Goal: Task Accomplishment & Management: Use online tool/utility

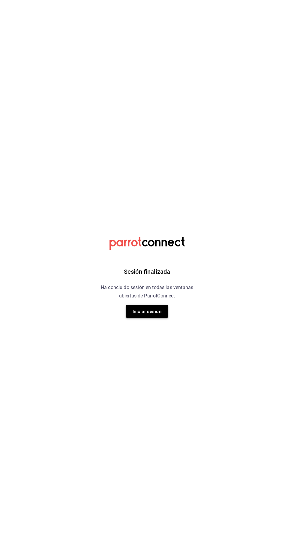
click at [154, 312] on font "Iniciar sesión" at bounding box center [147, 311] width 29 height 5
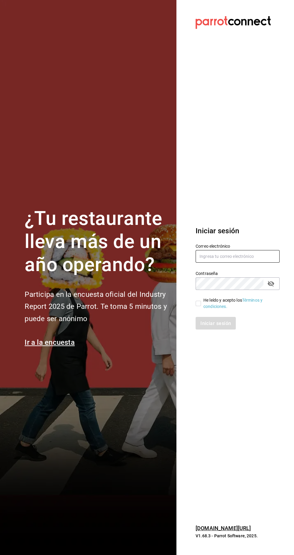
click at [221, 263] on input "text" at bounding box center [238, 256] width 84 height 13
type input "josuecarranza94@bmr.com"
click at [198, 306] on input "He leído y acepto los Términos y condiciones." at bounding box center [198, 303] width 5 height 5
checkbox input "true"
click at [210, 326] on font "Iniciar sesión" at bounding box center [216, 323] width 31 height 6
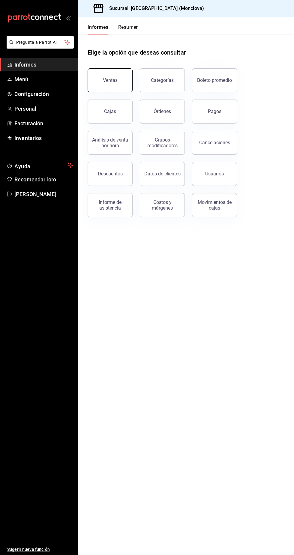
click at [116, 80] on font "Ventas" at bounding box center [110, 80] width 15 height 6
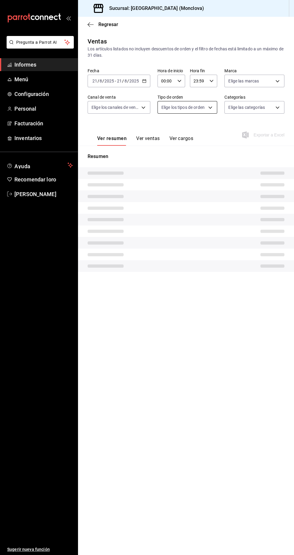
click at [201, 106] on span "Elige los tipos de orden" at bounding box center [182, 107] width 43 height 6
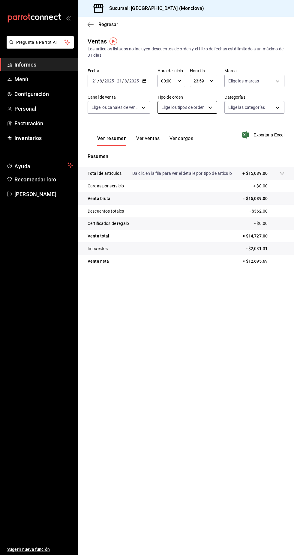
click at [204, 112] on body "Pregunta a Parrot AI Informes Menú Configuración Personal Facturación Inventari…" at bounding box center [147, 277] width 294 height 555
click at [194, 151] on span "Para Llevar" at bounding box center [193, 151] width 41 height 6
type input "85228e7a-0cc9-4b4d-8f4d-d065e8915bde"
checkbox input "true"
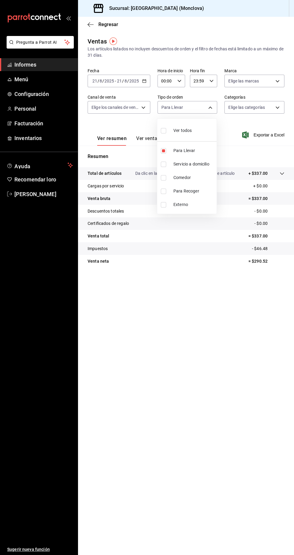
click at [191, 165] on font "Servicio a domicilio" at bounding box center [191, 164] width 36 height 5
type input "85228e7a-0cc9-4b4d-8f4d-d065e8915bde,3a3dfd45-f2a6-443b-9b6e-2023d6b699b8"
checkbox input "true"
click at [190, 191] on font "Para Recoger" at bounding box center [186, 191] width 26 height 5
type input "85228e7a-0cc9-4b4d-8f4d-d065e8915bde,3a3dfd45-f2a6-443b-9b6e-2023d6b699b8,8682c…"
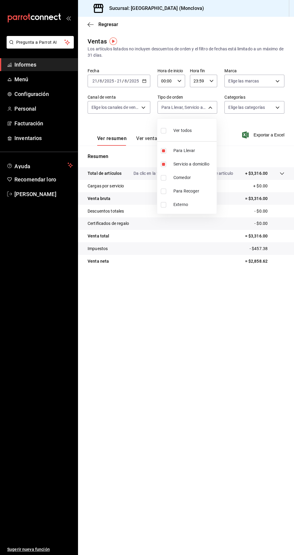
checkbox input "true"
click at [248, 381] on div at bounding box center [147, 277] width 294 height 555
click at [257, 362] on main "Regresar Ventas Los artículos listados no incluyen descuentos de orden y el fil…" at bounding box center [186, 286] width 216 height 538
